Goal: Navigation & Orientation: Find specific page/section

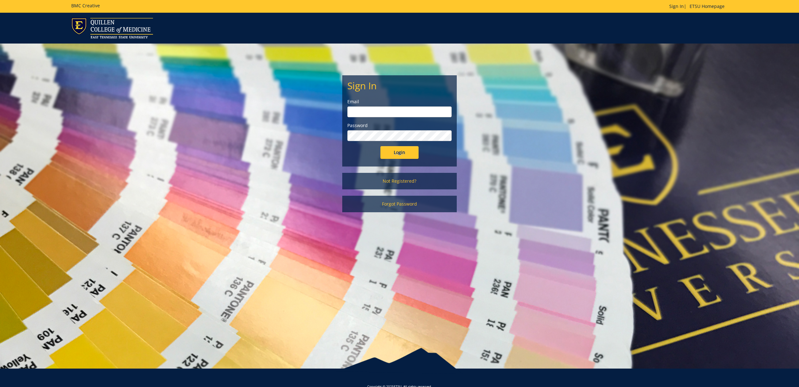
type input "[EMAIL_ADDRESS][DOMAIN_NAME]"
click at [412, 153] on input "Login" at bounding box center [399, 152] width 38 height 13
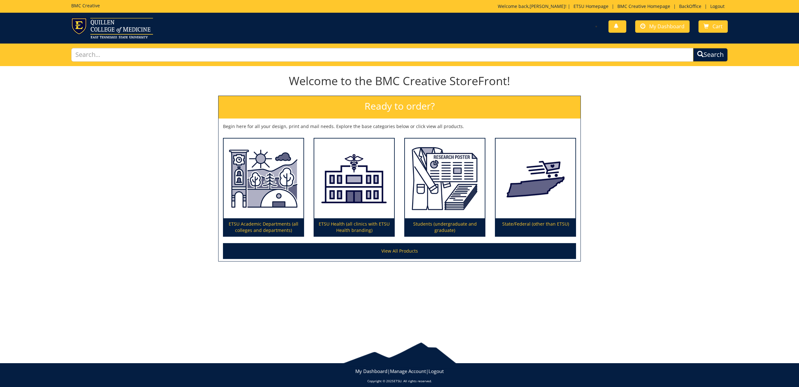
click at [689, 2] on div "BMC Creative Welcome back, [PERSON_NAME] ! | ETSU Homepage | BMC Creative Homep…" at bounding box center [399, 6] width 666 height 13
click at [687, 7] on link "BackOffice" at bounding box center [690, 6] width 29 height 6
